Goal: Communication & Community: Share content

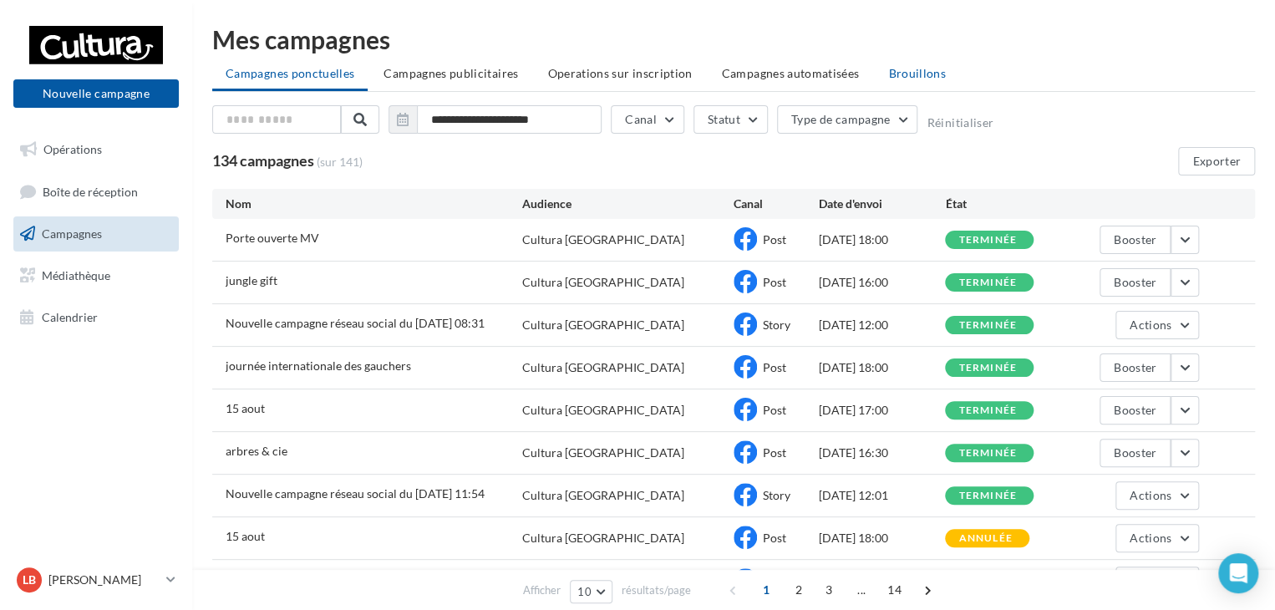
click at [888, 74] on span "Brouillons" at bounding box center [917, 73] width 58 height 14
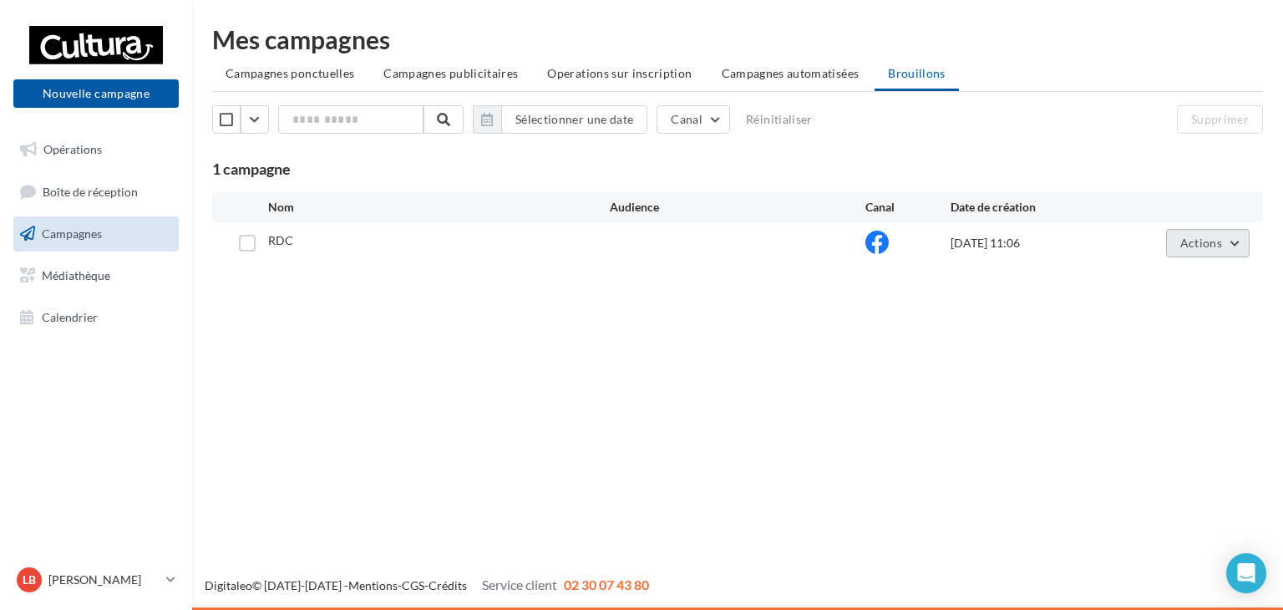
click at [1228, 242] on button "Actions" at bounding box center [1208, 243] width 84 height 28
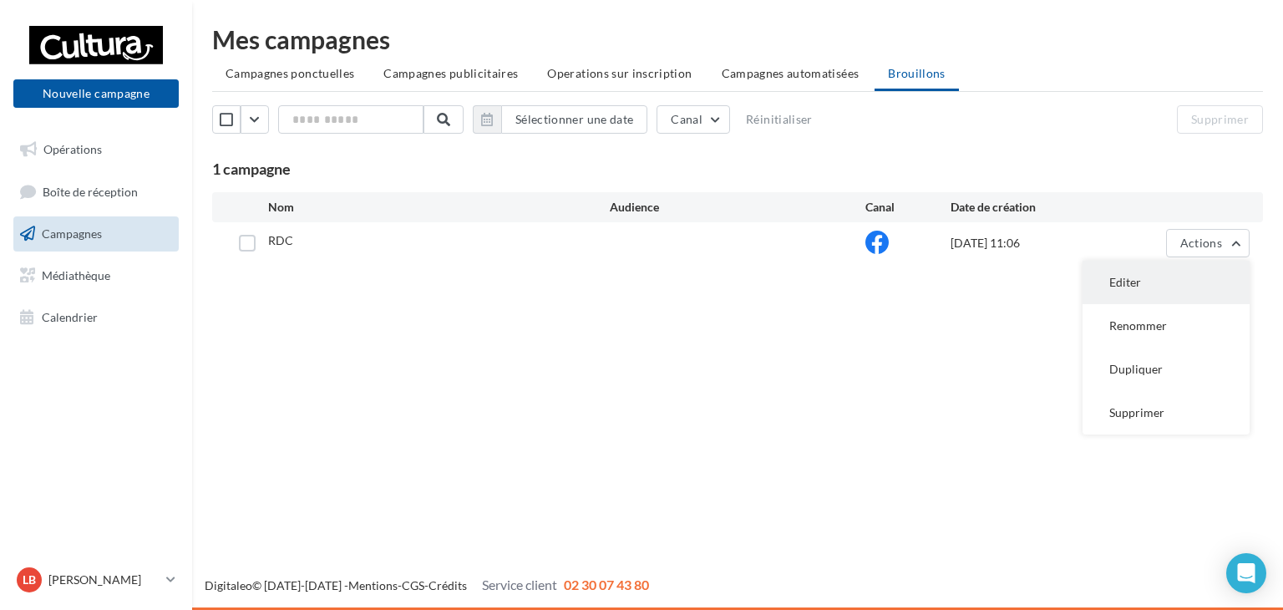
click at [1209, 273] on button "Editer" at bounding box center [1166, 282] width 167 height 43
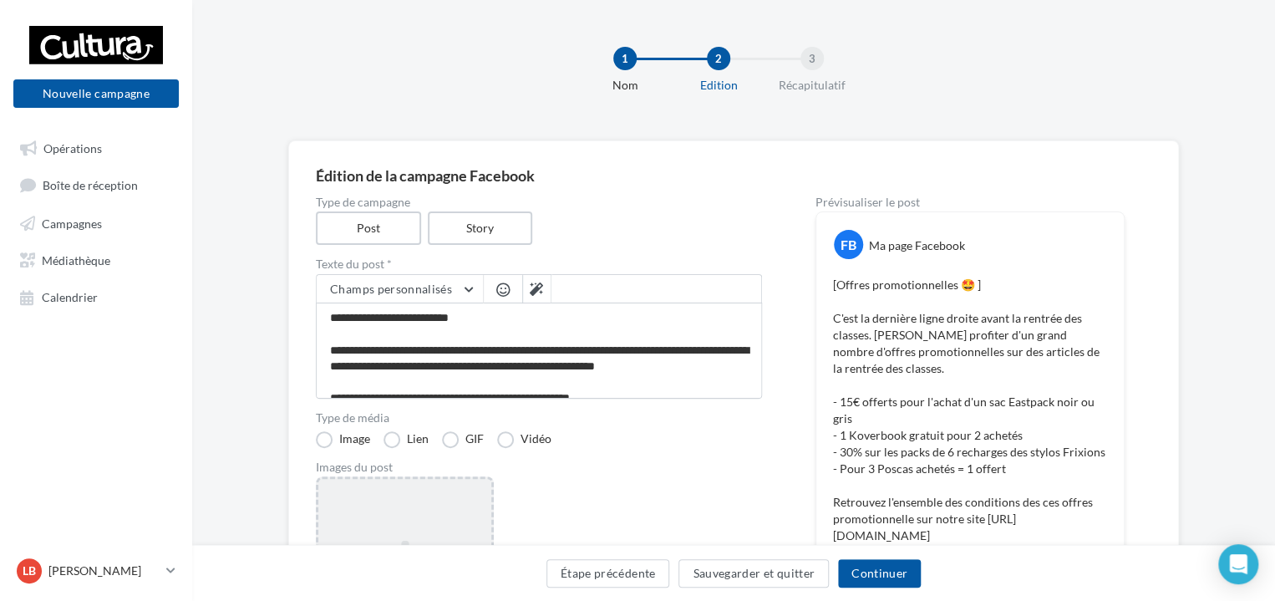
click at [433, 513] on div "Ajouter une image Format: png, jpg" at bounding box center [405, 584] width 178 height 217
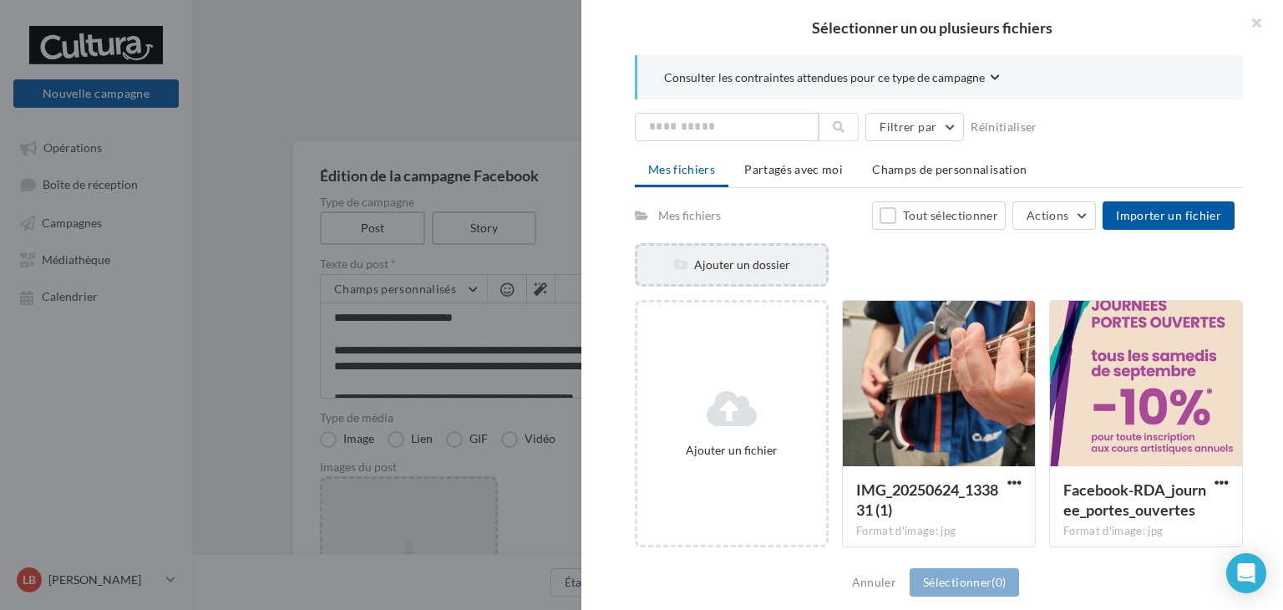
click at [749, 261] on div "Ajouter un dossier" at bounding box center [731, 264] width 189 height 17
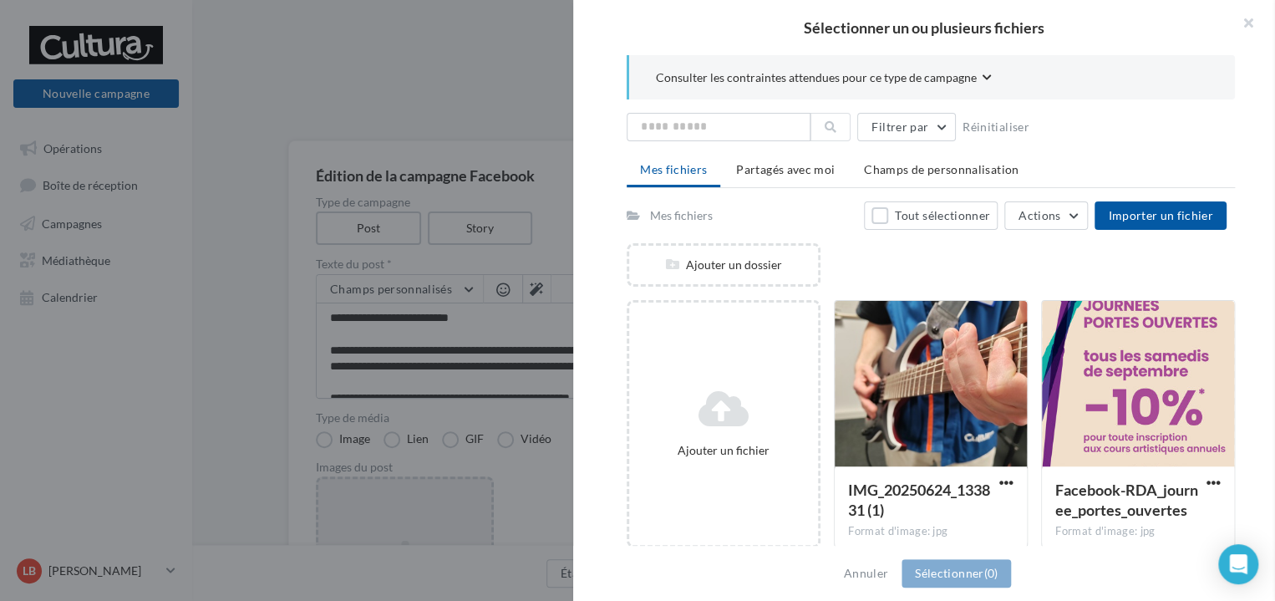
click at [1169, 210] on span "Importer un fichier" at bounding box center [1160, 215] width 105 height 14
click at [1175, 221] on button "Importer un fichier" at bounding box center [1160, 215] width 132 height 28
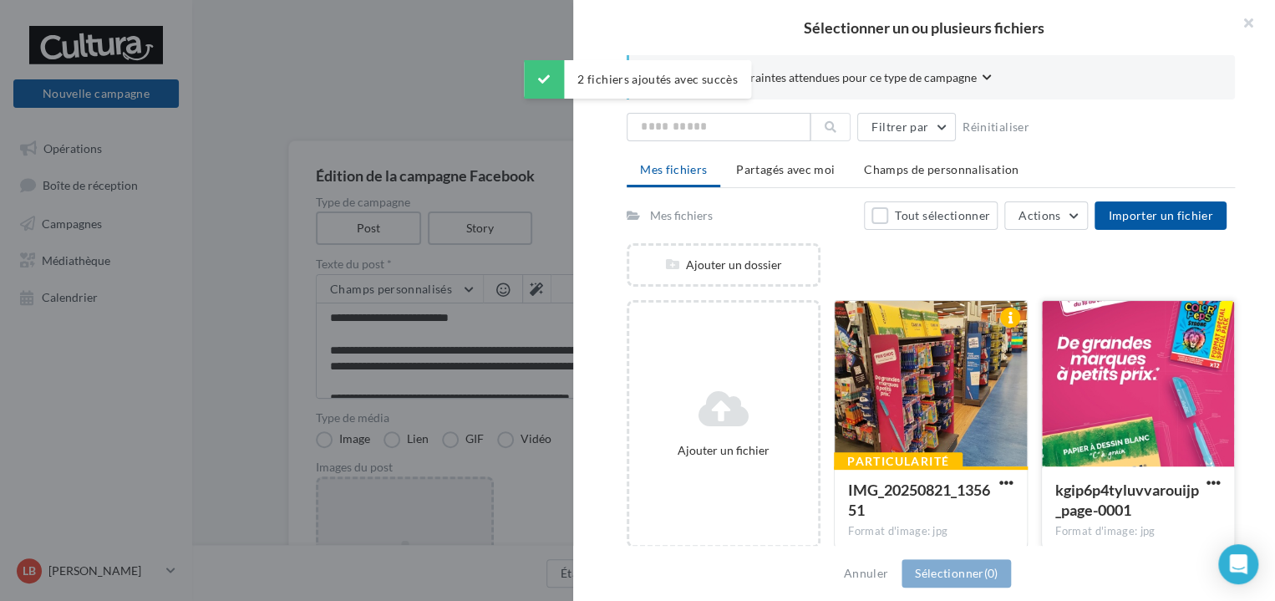
click at [1141, 395] on div at bounding box center [1138, 384] width 192 height 167
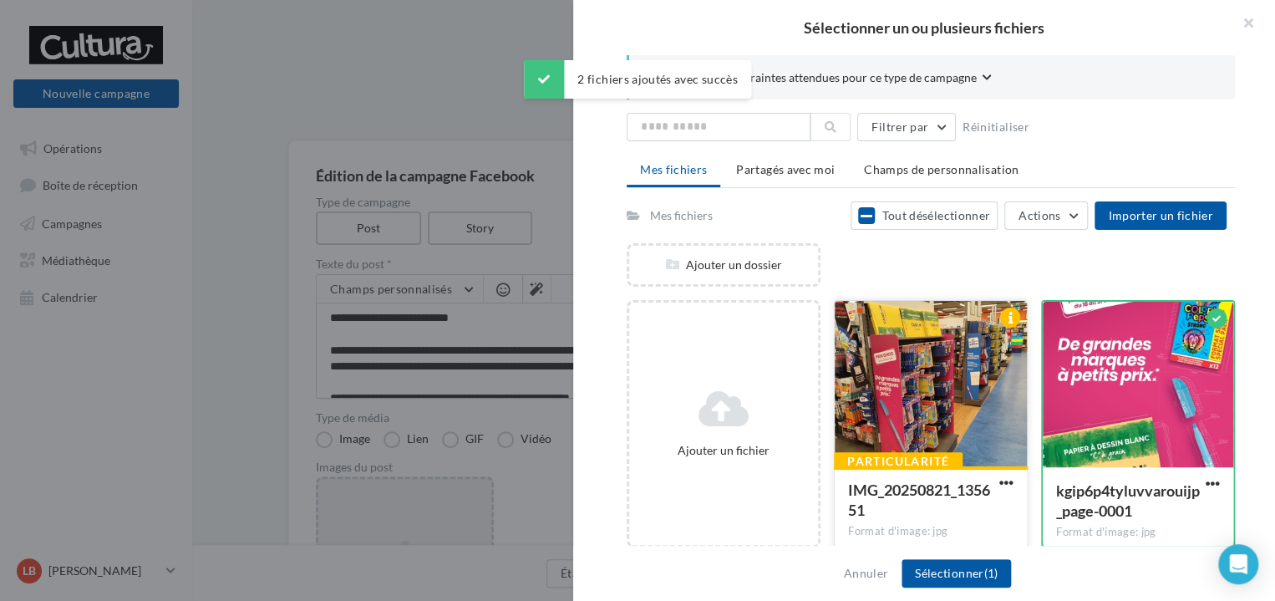
click at [950, 384] on div at bounding box center [931, 384] width 192 height 167
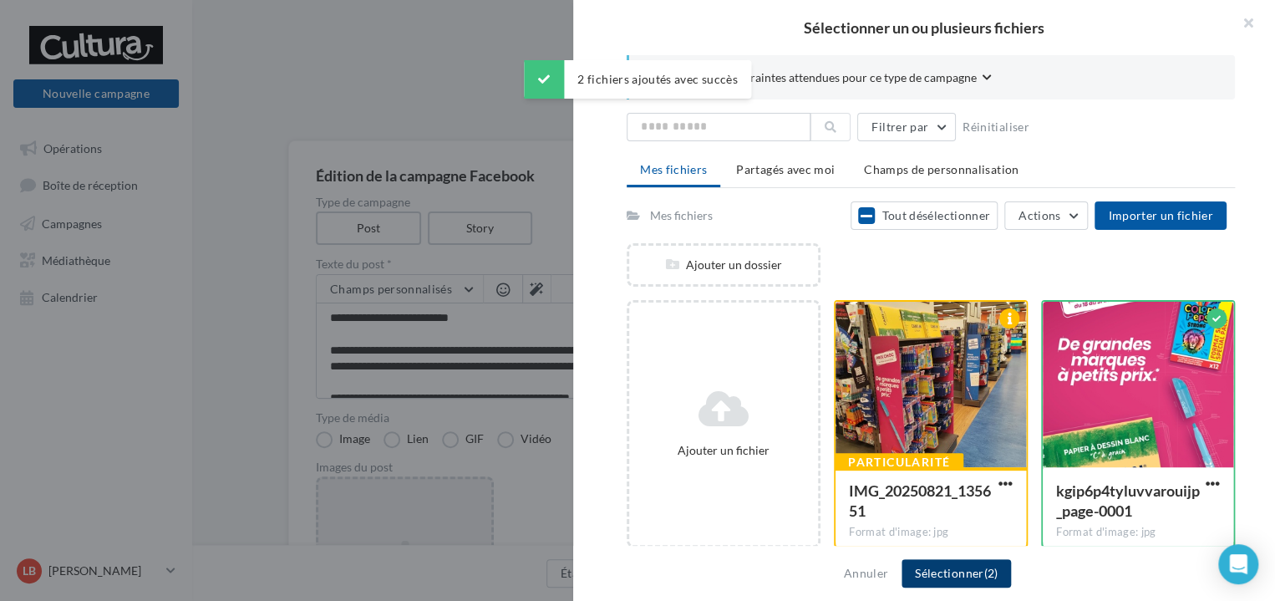
click at [957, 574] on button "Sélectionner (2)" at bounding box center [955, 573] width 109 height 28
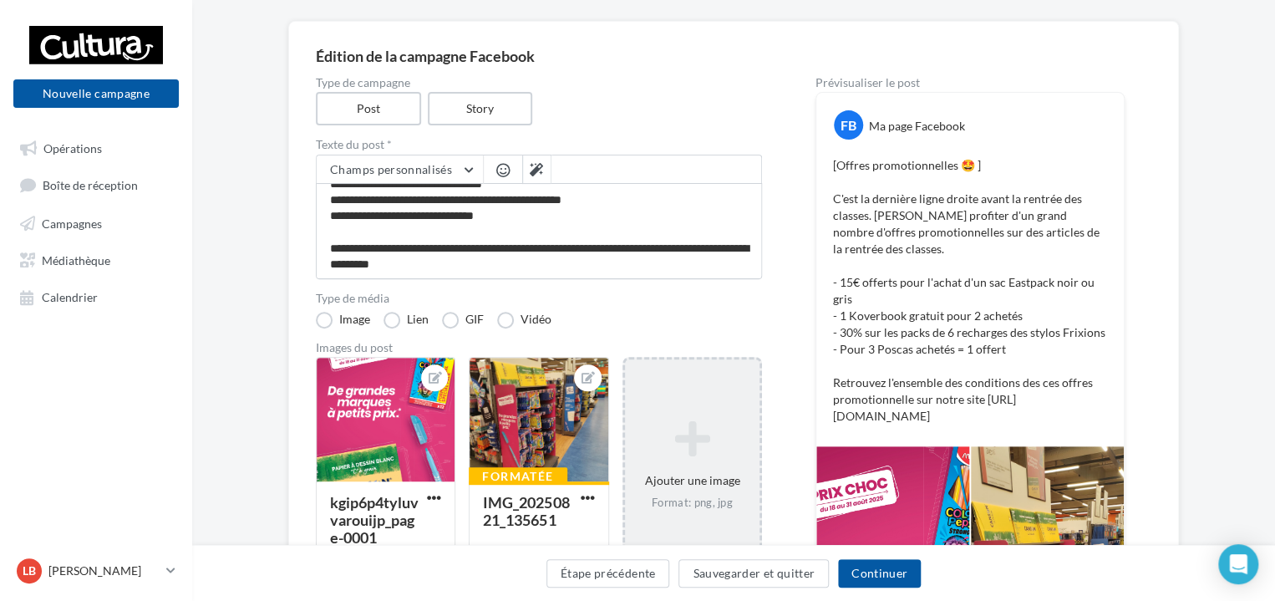
scroll to position [114, 0]
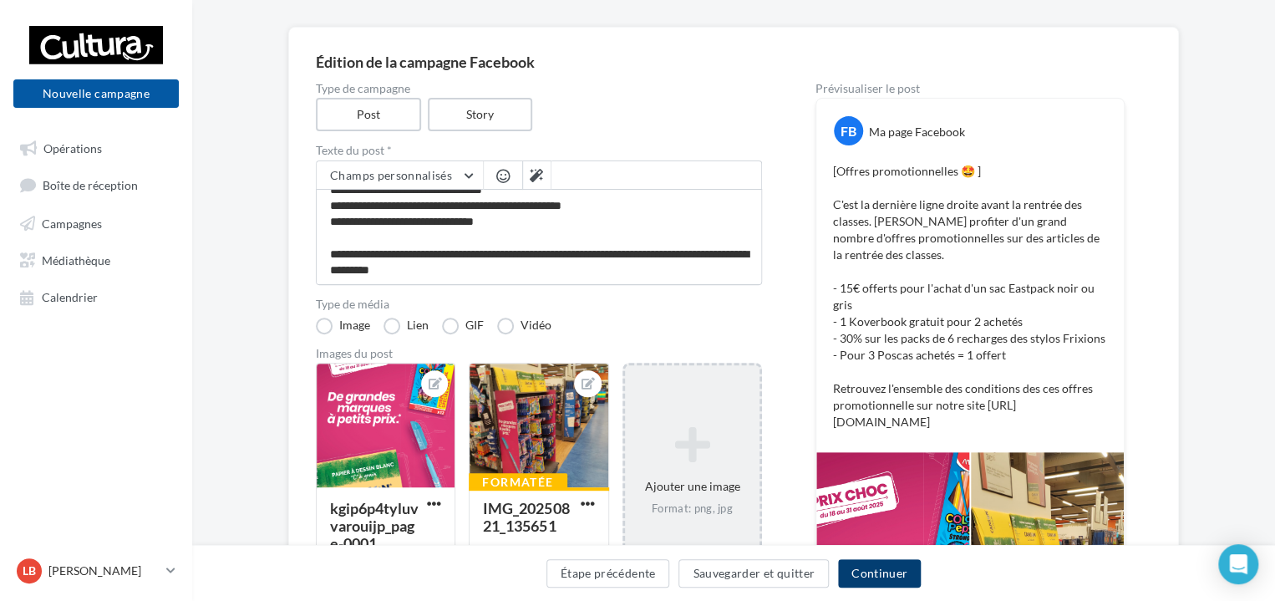
click at [869, 577] on button "Continuer" at bounding box center [879, 573] width 83 height 28
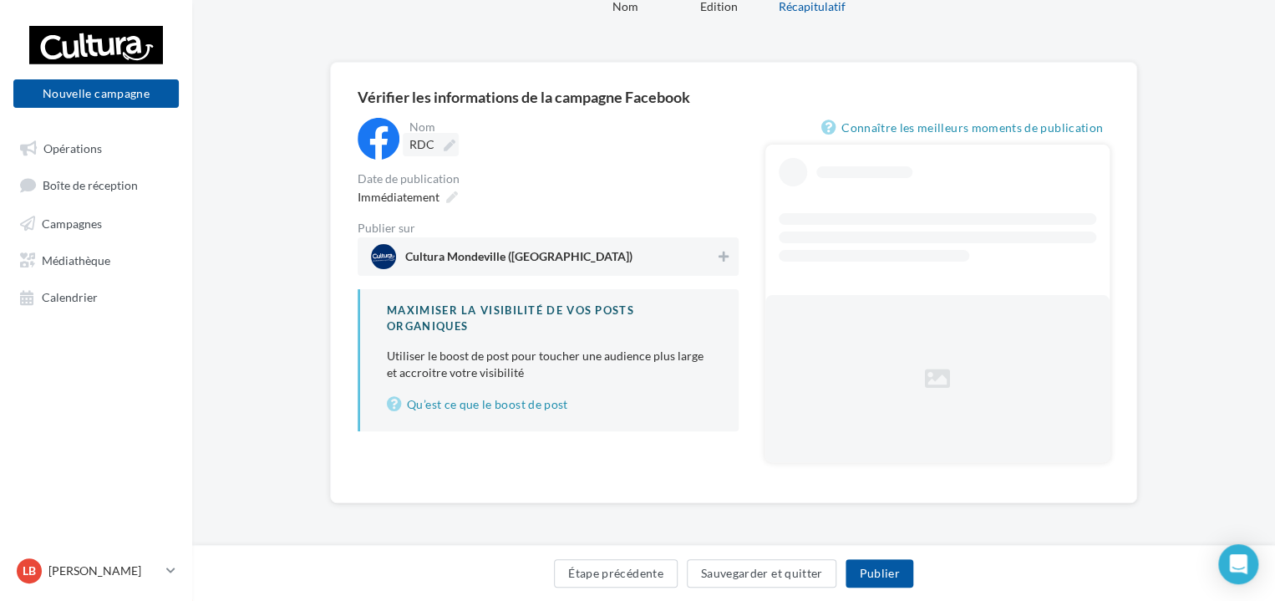
scroll to position [33, 0]
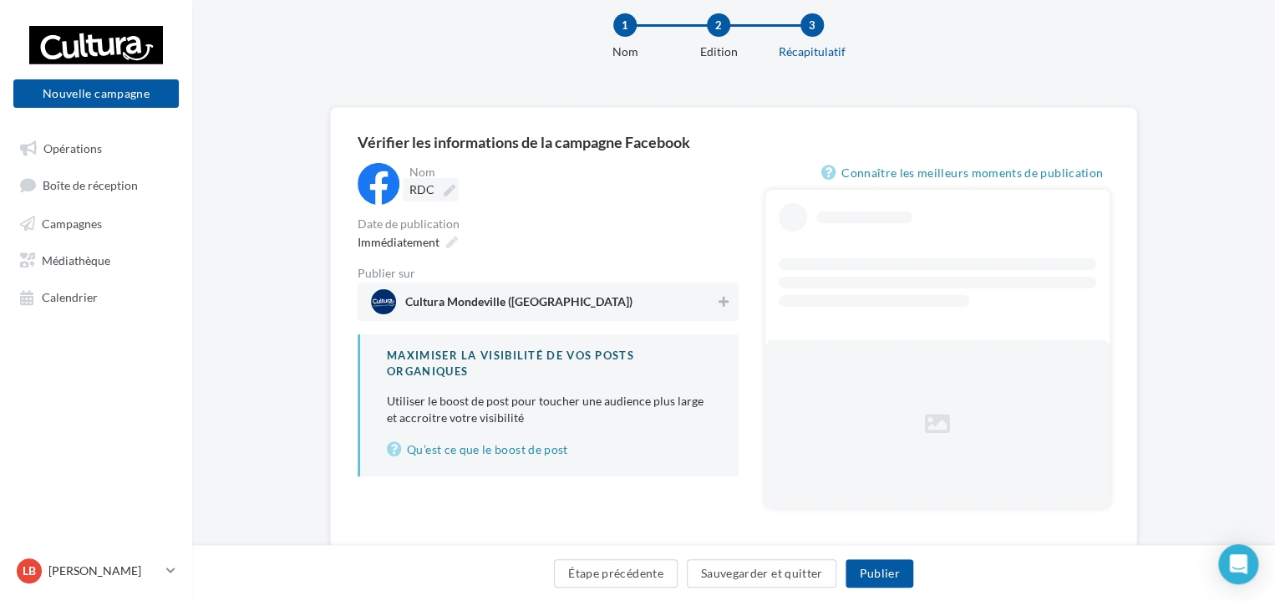
click at [445, 195] on icon at bounding box center [450, 191] width 12 height 12
click at [445, 195] on input "***" at bounding box center [482, 192] width 147 height 28
click at [449, 251] on div "Immédiatement" at bounding box center [406, 242] width 110 height 24
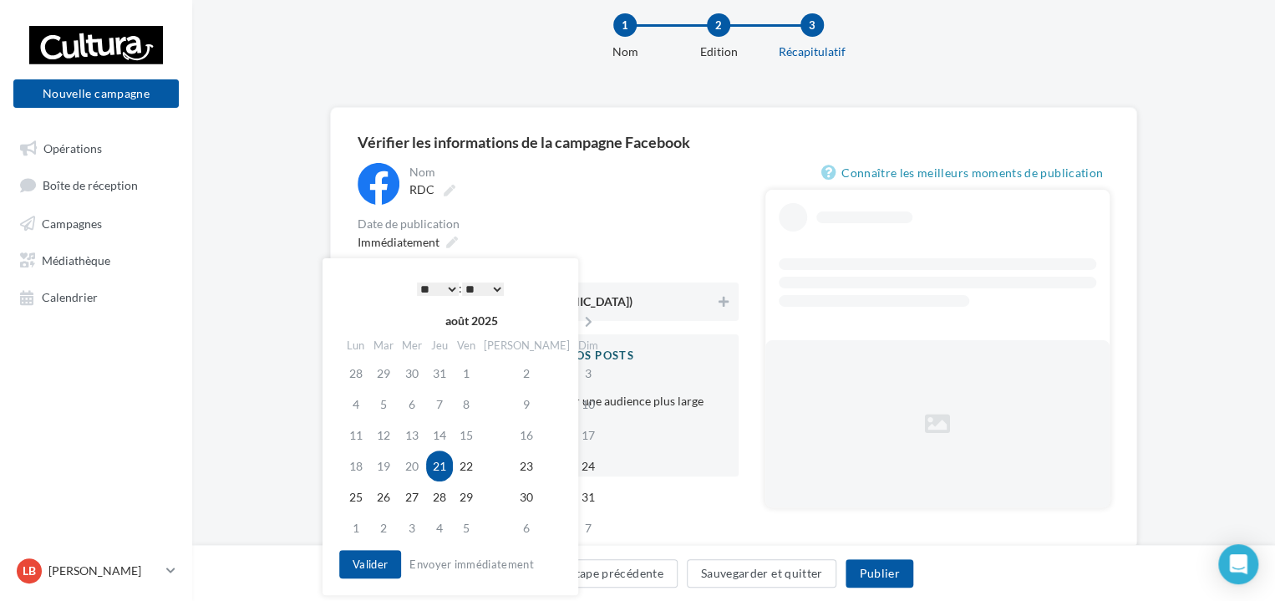
click at [445, 289] on select "* * * * * * * * * * ** ** ** ** ** ** ** ** ** ** ** ** ** **" at bounding box center [438, 288] width 42 height 13
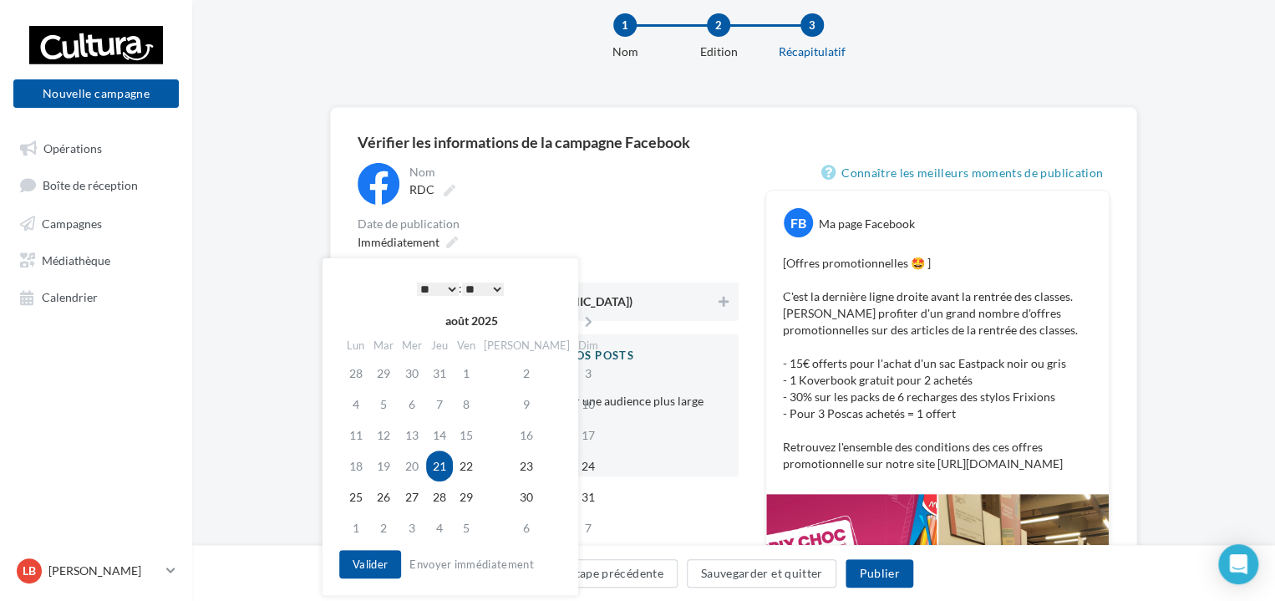
click at [497, 286] on select "** ** ** ** ** **" at bounding box center [483, 288] width 42 height 13
click at [349, 556] on button "Valider" at bounding box center [370, 564] width 62 height 28
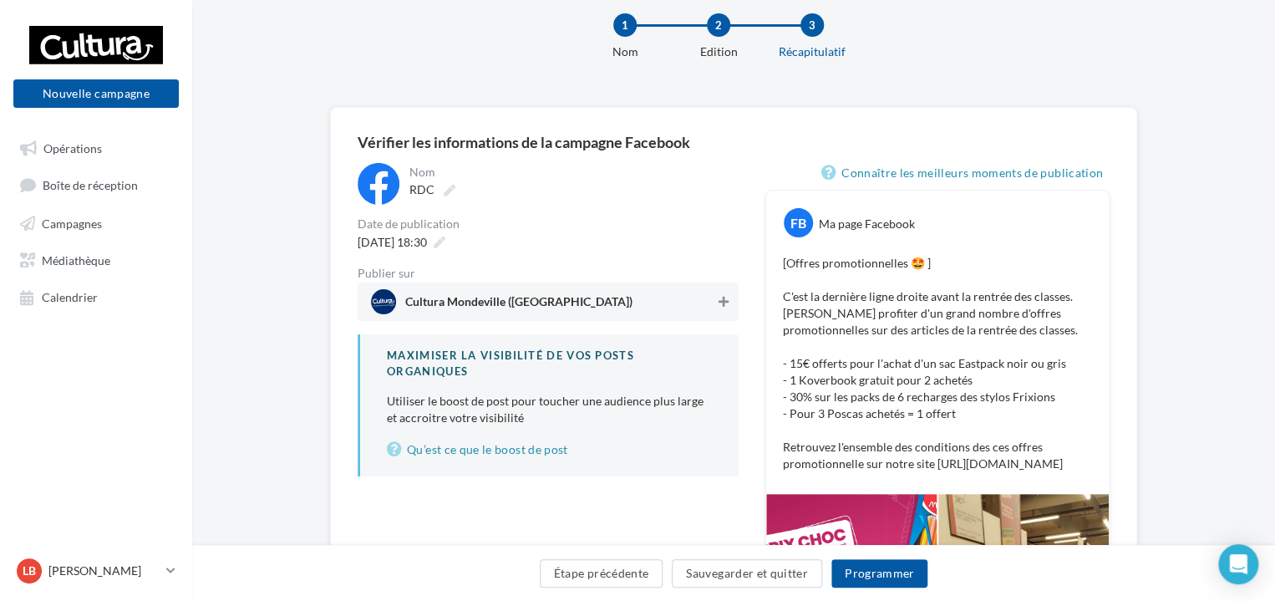
click at [724, 302] on icon at bounding box center [723, 302] width 10 height 12
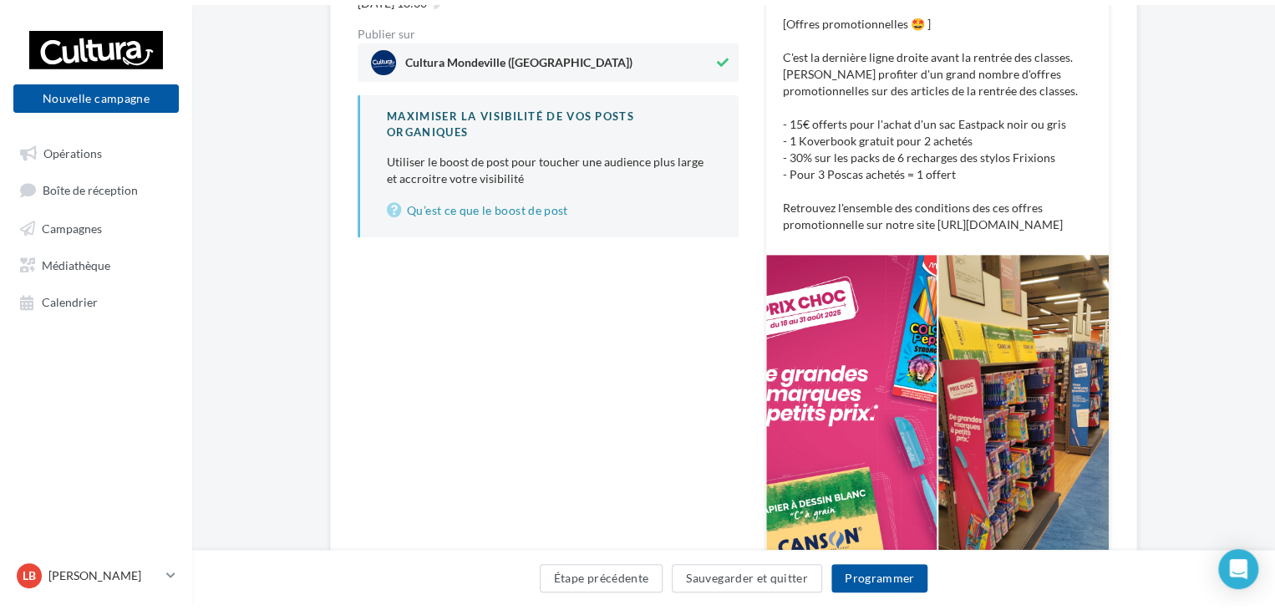
scroll to position [0, 0]
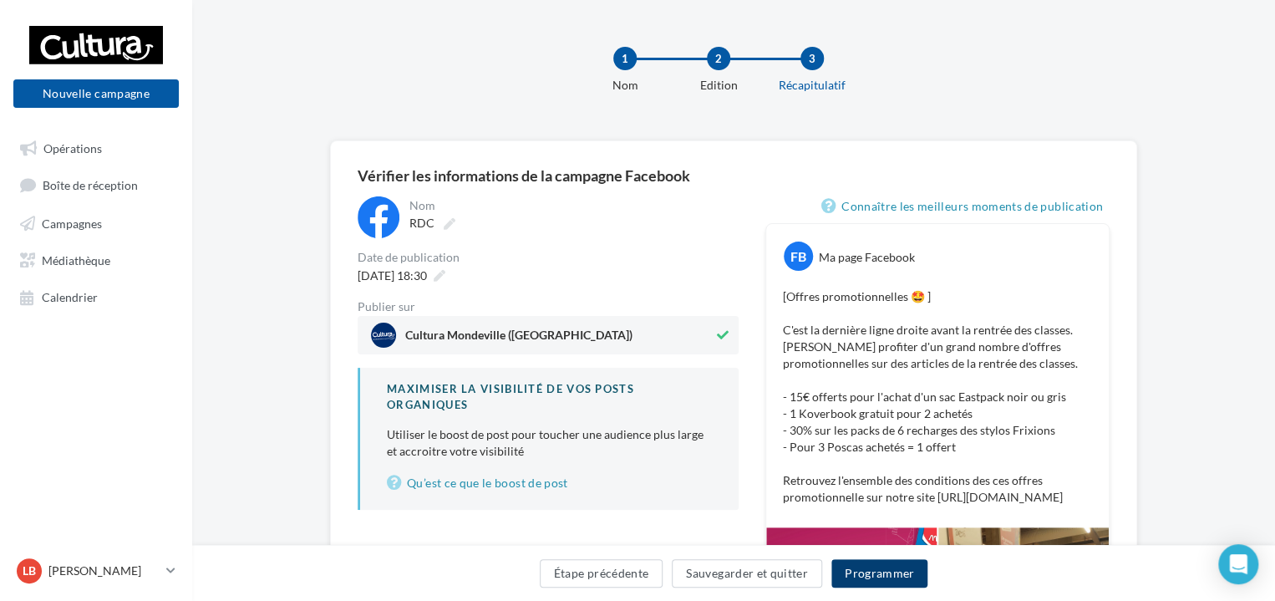
click at [875, 581] on button "Programmer" at bounding box center [879, 573] width 97 height 28
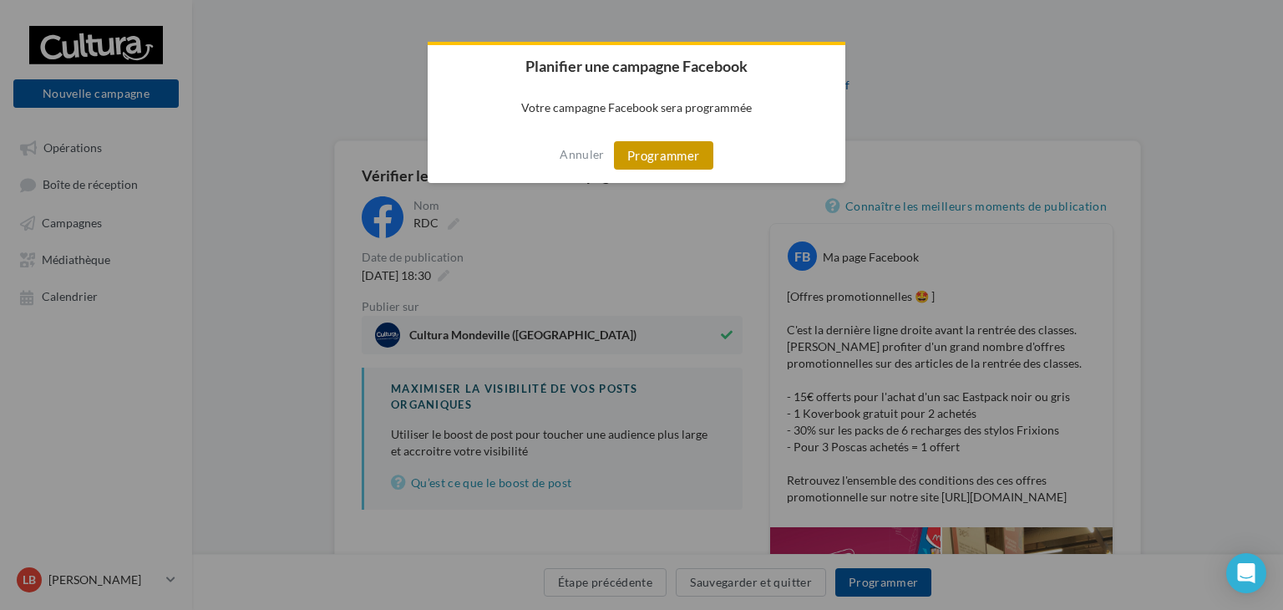
click at [672, 151] on button "Programmer" at bounding box center [663, 155] width 99 height 28
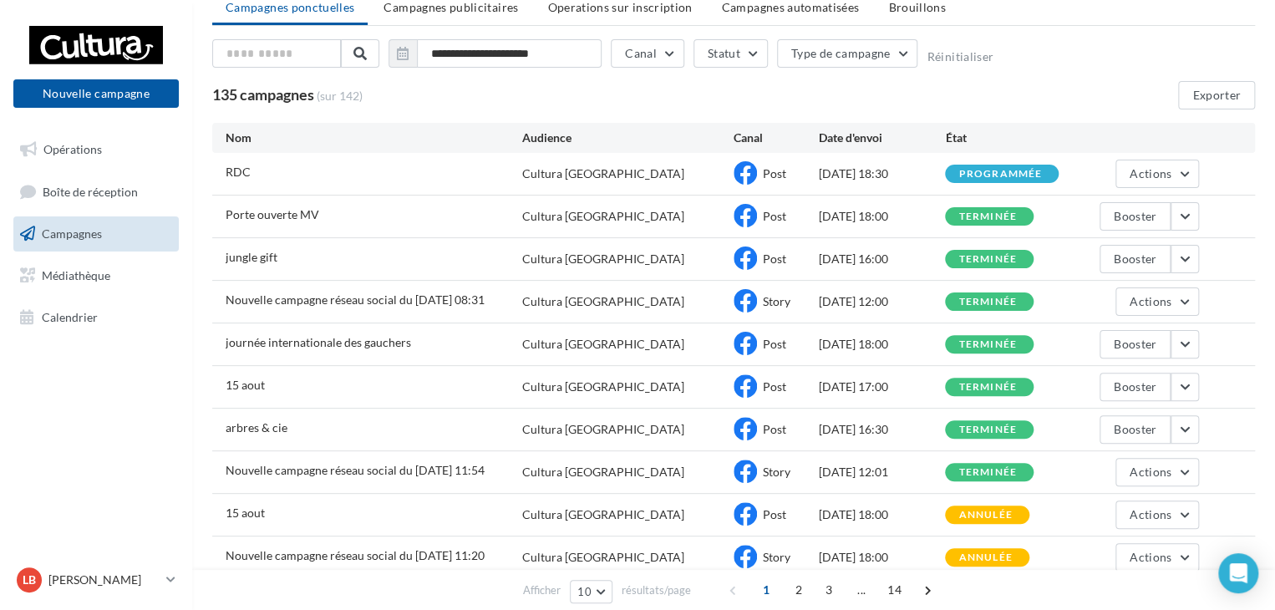
scroll to position [67, 0]
click at [291, 216] on span "Porte ouverte MV" at bounding box center [273, 213] width 94 height 14
click at [372, 199] on div "Porte ouverte MV Cultura [GEOGRAPHIC_DATA] Post [DATE] 18:00 terminée Booster" at bounding box center [733, 216] width 1043 height 42
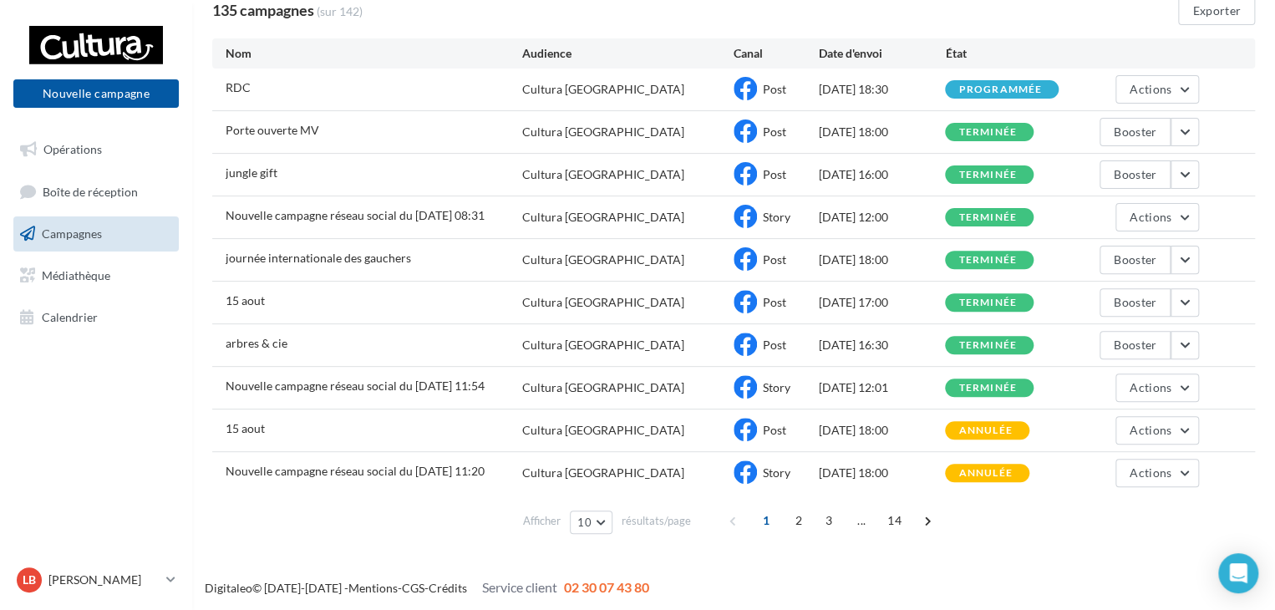
scroll to position [0, 0]
